Goal: Information Seeking & Learning: Learn about a topic

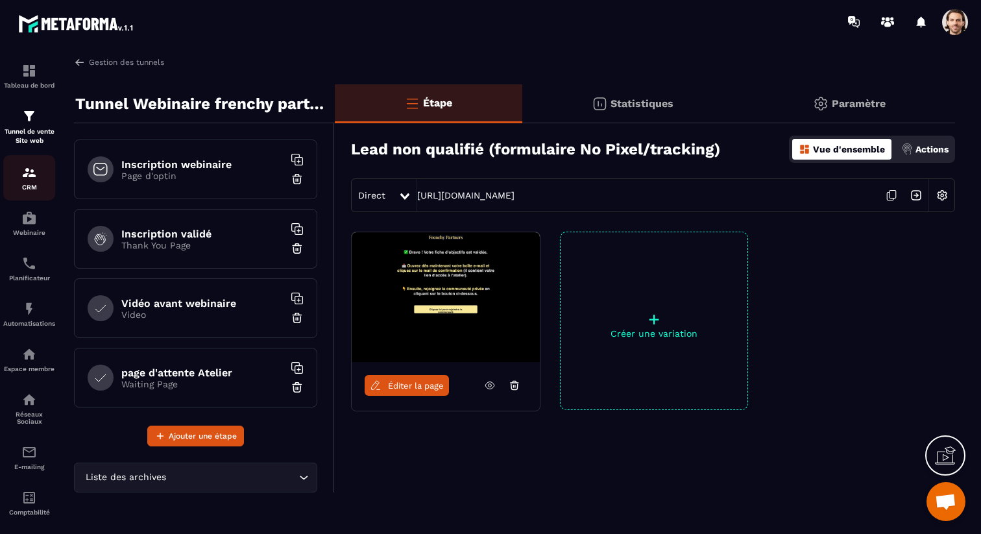
click at [36, 182] on div "CRM" at bounding box center [29, 178] width 52 height 26
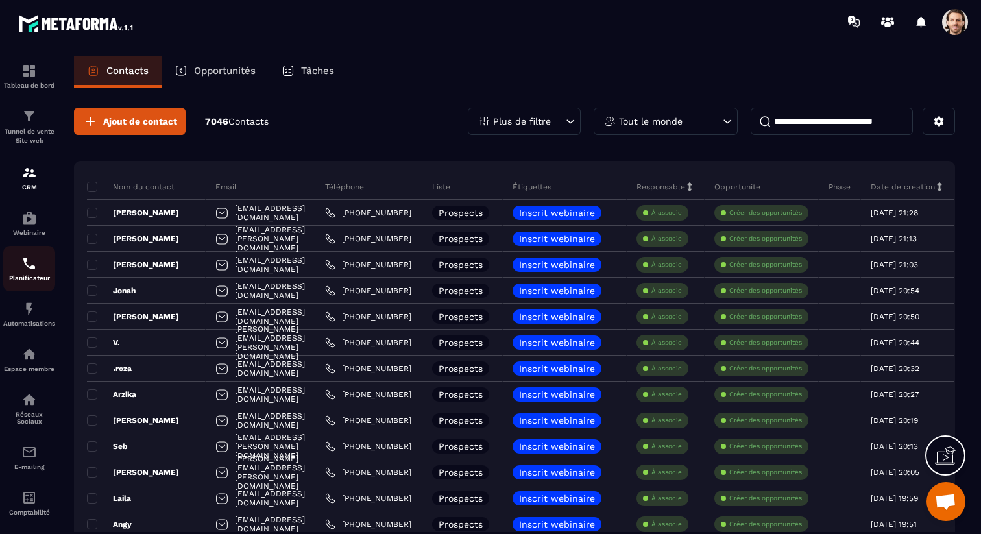
scroll to position [66, 0]
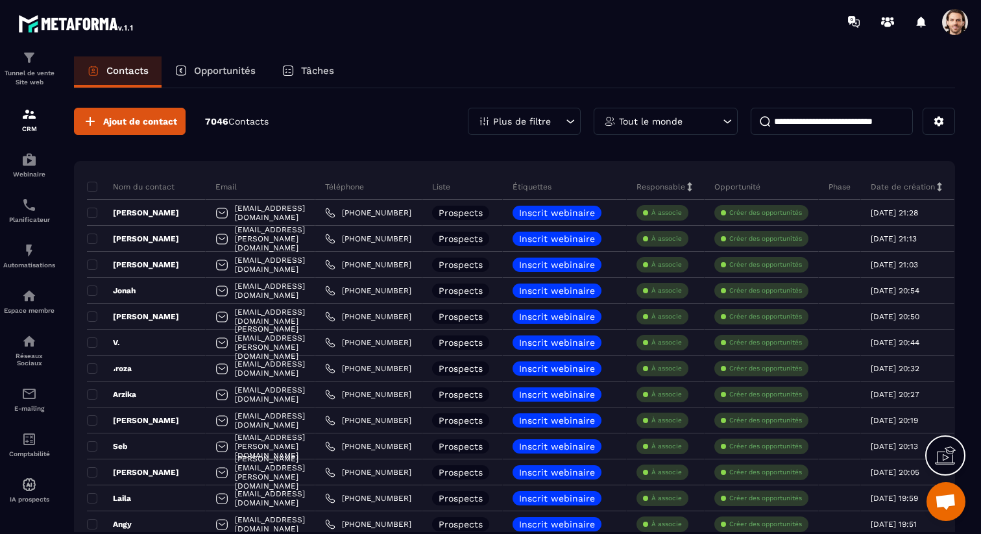
click at [951, 499] on span "Ouvrir le chat" at bounding box center [945, 503] width 21 height 18
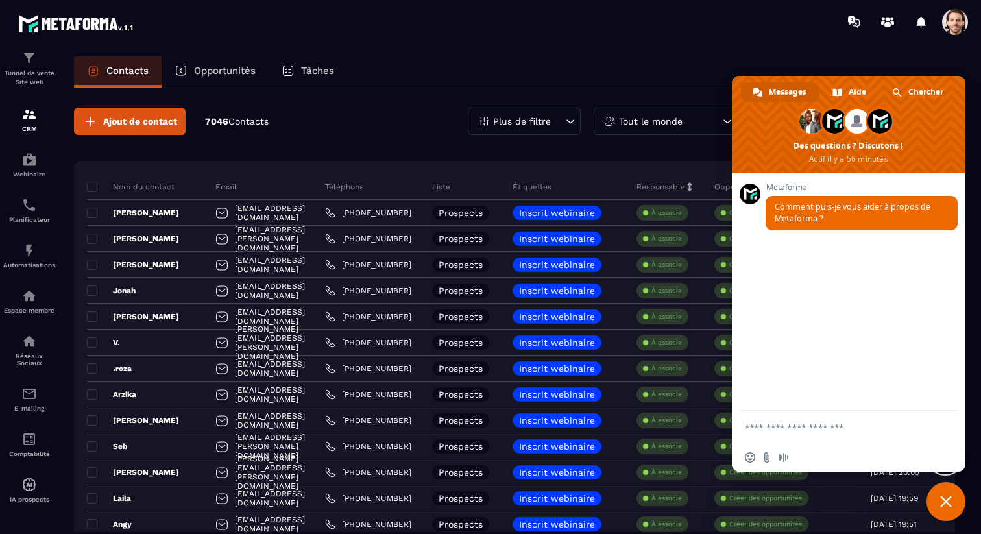
click at [951, 499] on span "Fermer le chat" at bounding box center [946, 502] width 12 height 12
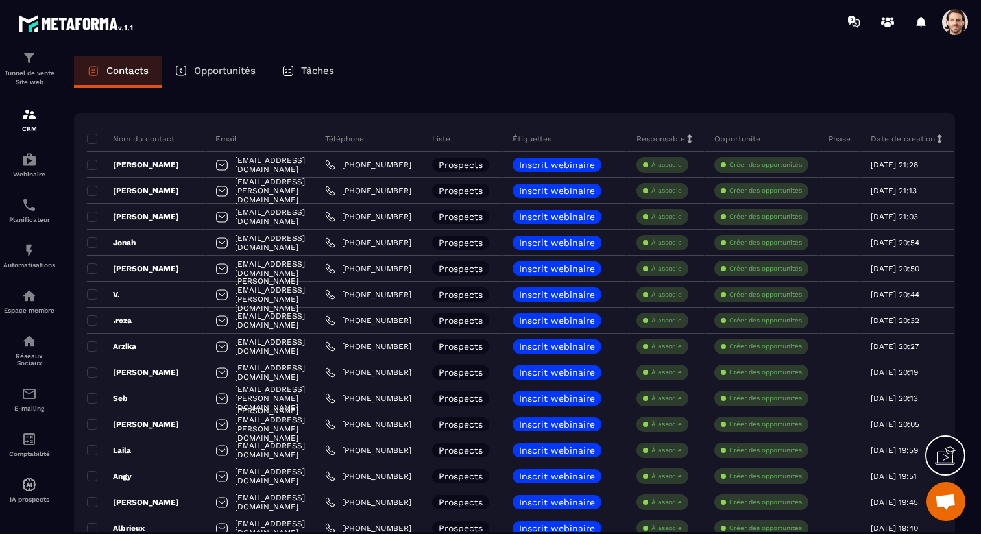
scroll to position [0, 0]
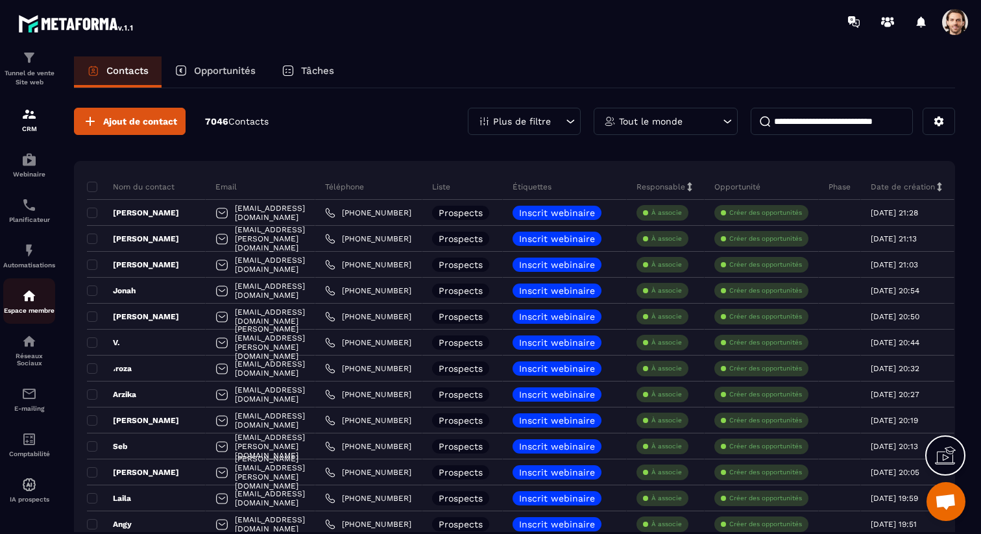
click at [34, 293] on img at bounding box center [29, 296] width 16 height 16
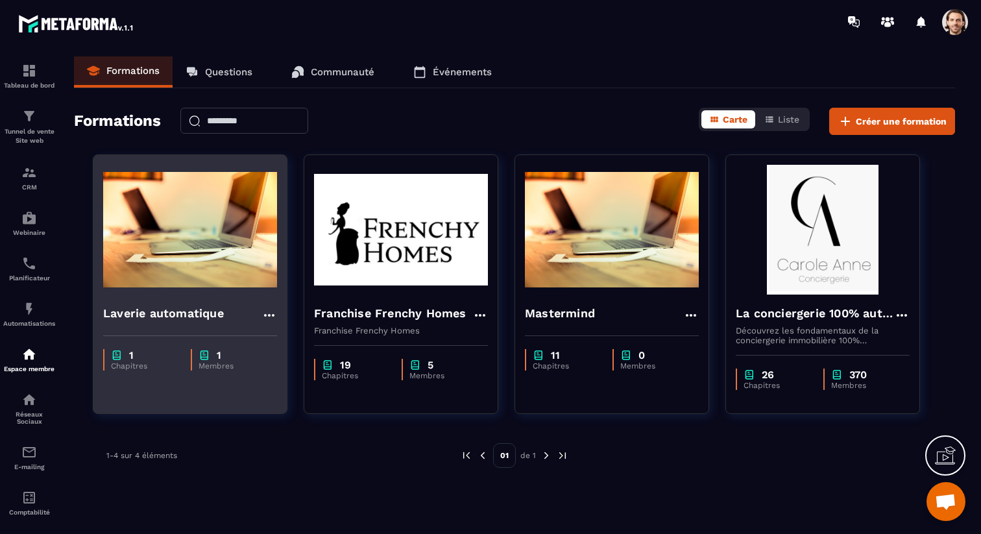
click at [210, 309] on h4 "Laverie automatique" at bounding box center [163, 313] width 121 height 18
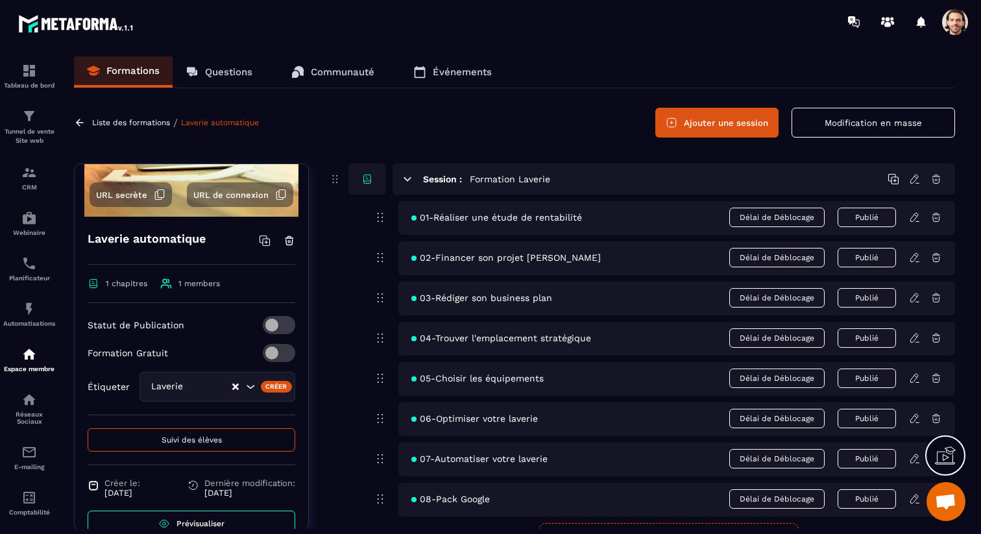
scroll to position [121, 0]
click at [287, 356] on span at bounding box center [279, 352] width 32 height 18
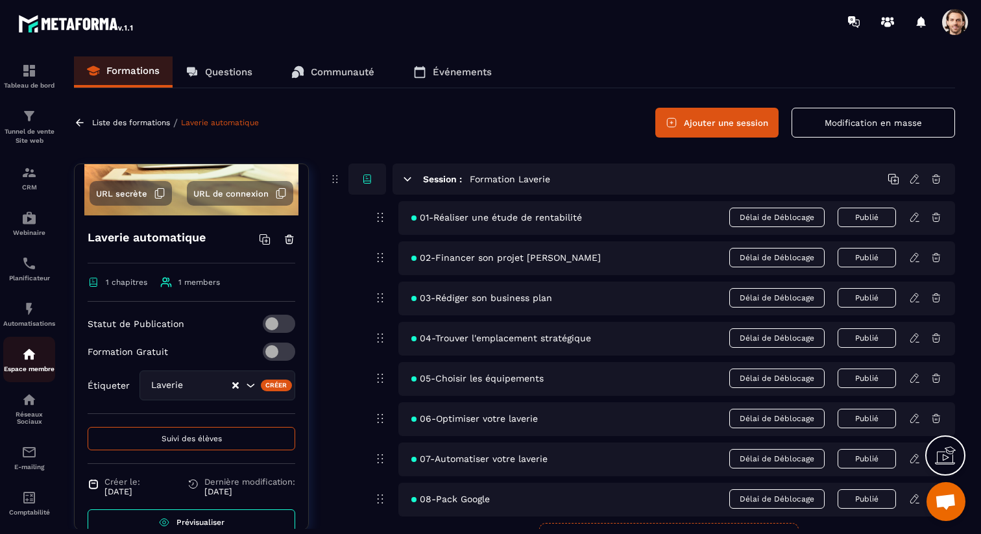
click at [27, 362] on img at bounding box center [29, 354] width 16 height 16
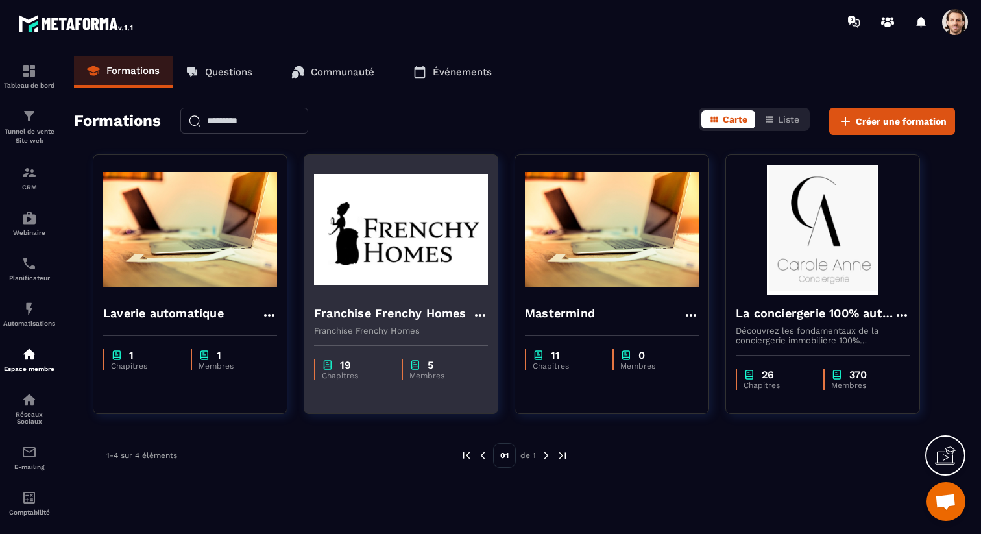
click at [447, 311] on h4 "Franchise Frenchy Homes" at bounding box center [390, 313] width 152 height 18
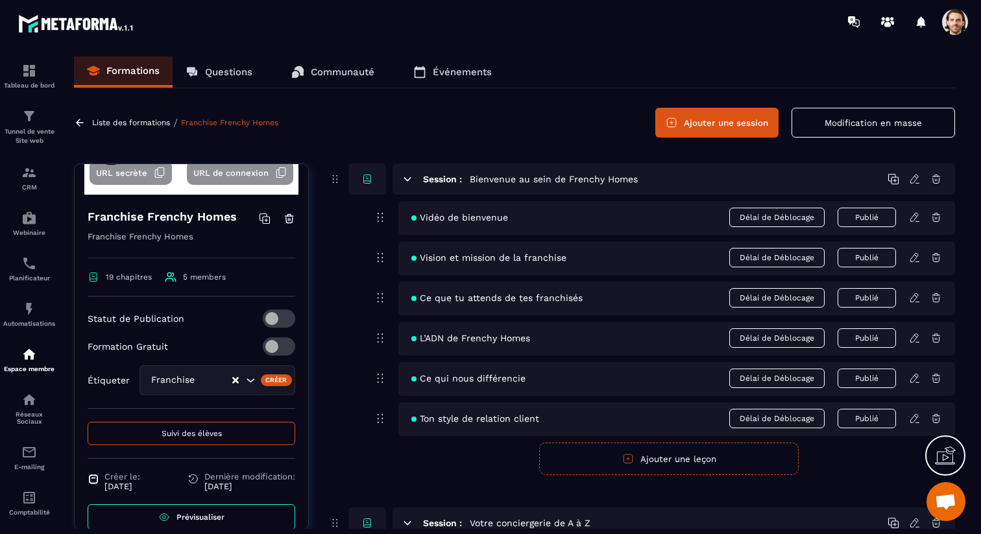
scroll to position [156, 0]
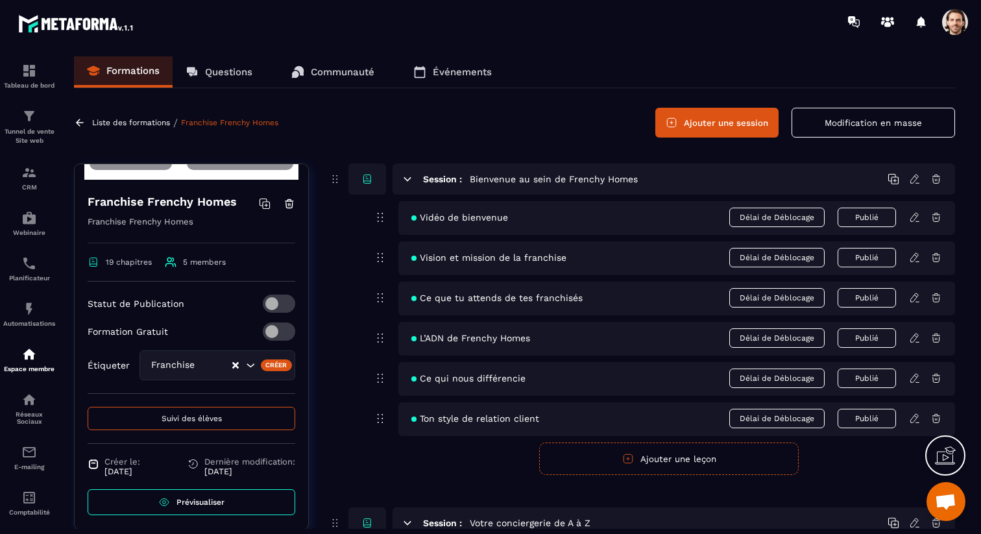
click at [121, 123] on p "Liste des formations" at bounding box center [131, 122] width 78 height 9
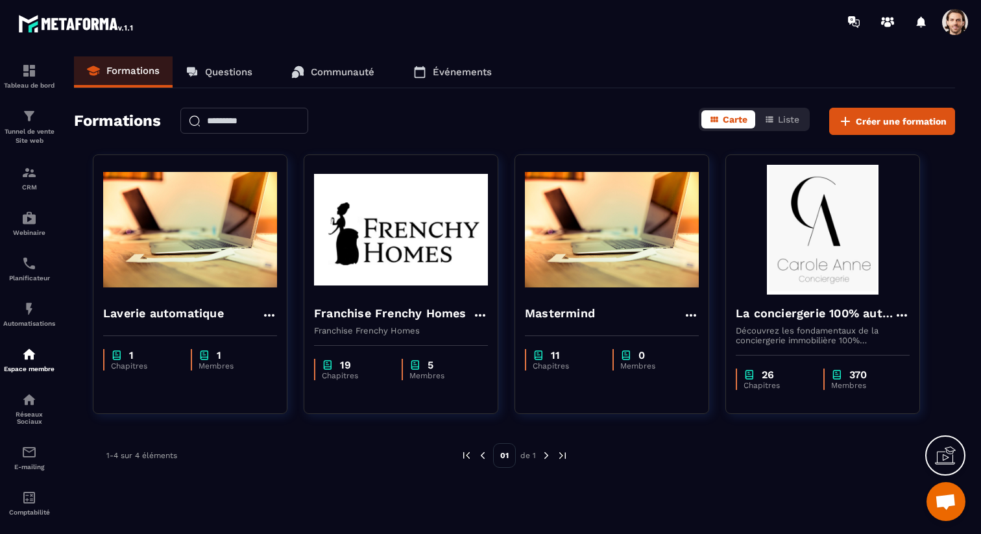
click at [940, 498] on span "Ouvrir le chat" at bounding box center [945, 503] width 21 height 18
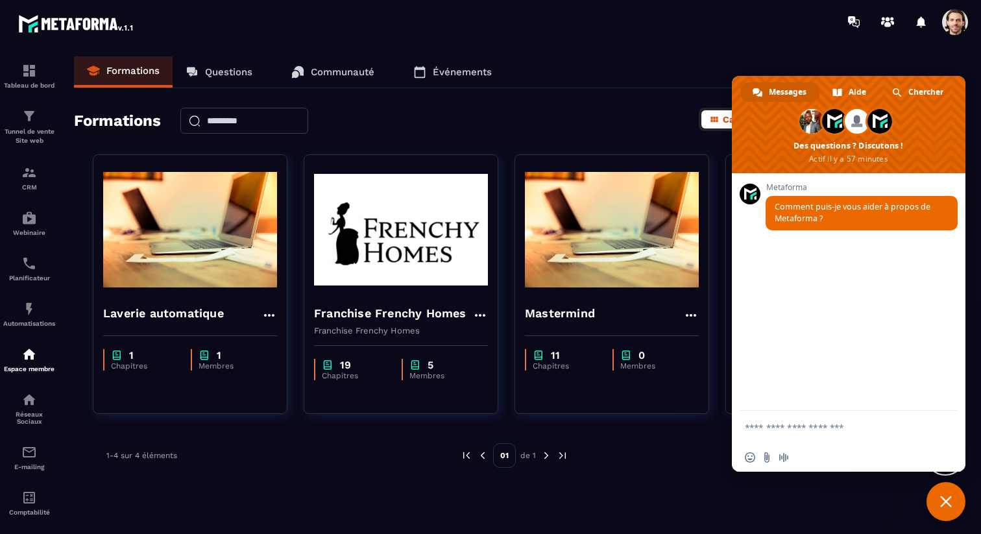
click at [957, 511] on span "Fermer le chat" at bounding box center [946, 501] width 39 height 39
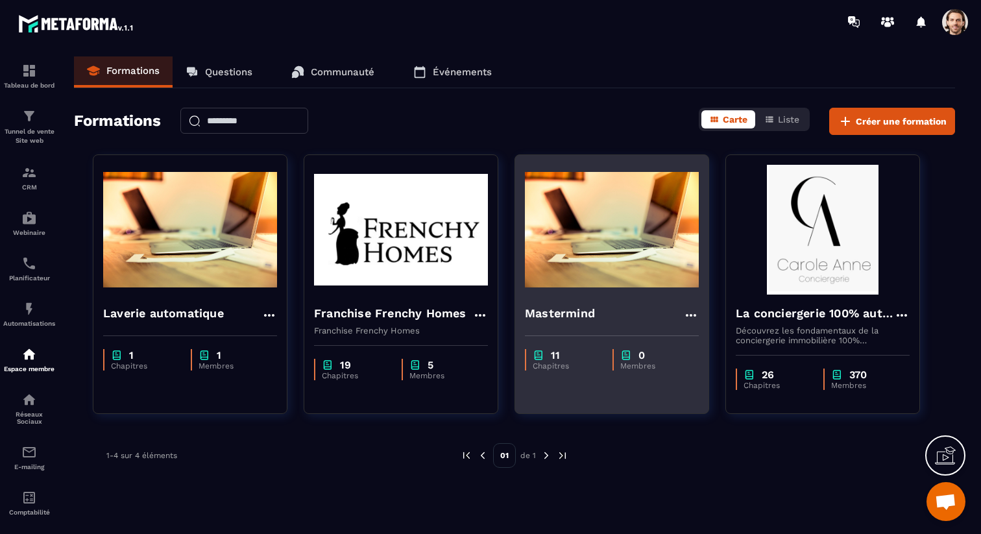
click at [582, 319] on h4 "Mastermind" at bounding box center [560, 313] width 70 height 18
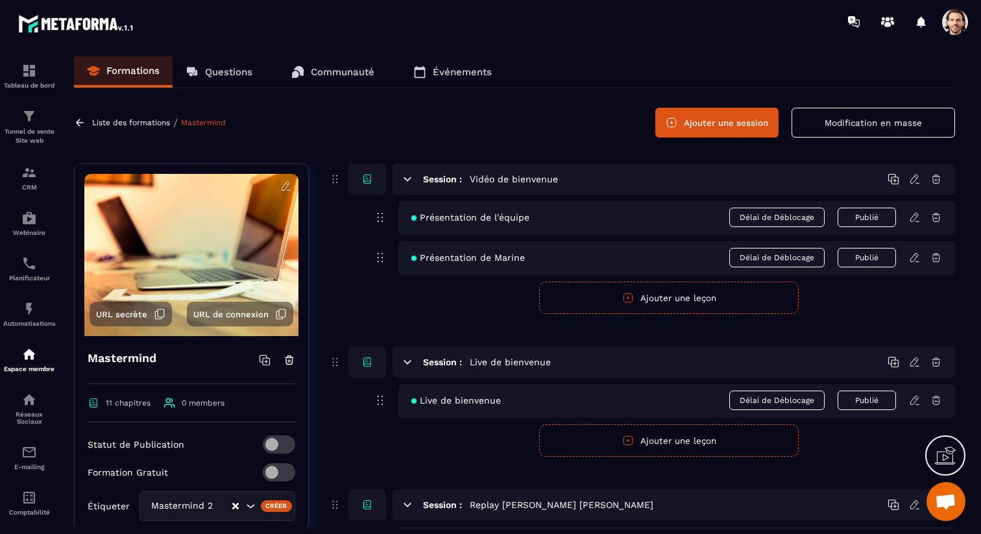
click at [128, 120] on p "Liste des formations" at bounding box center [131, 122] width 78 height 9
